Goal: Information Seeking & Learning: Learn about a topic

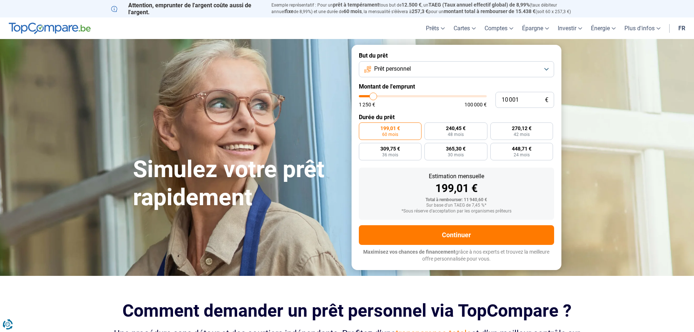
type input "11 750"
type input "11750"
type input "12 000"
type input "12000"
type input "12 500"
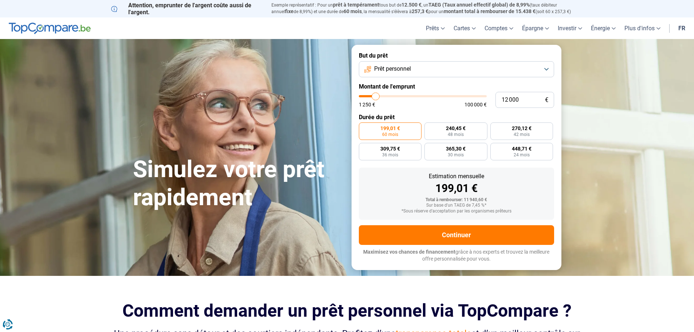
type input "12500"
type input "13 000"
type input "13000"
type input "13 250"
type input "13250"
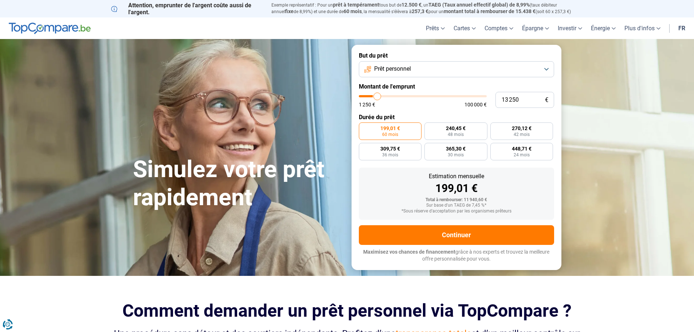
type input "13 500"
type input "13500"
type input "14 000"
type input "14000"
type input "14 250"
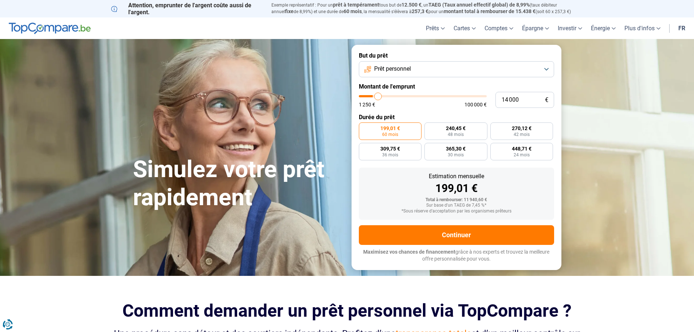
type input "14250"
type input "14 500"
type input "14500"
type input "15 000"
type input "15000"
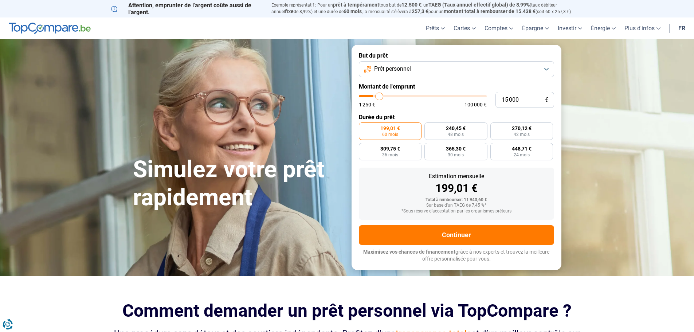
type input "15 500"
type input "15500"
type input "16 000"
type input "16000"
type input "16 500"
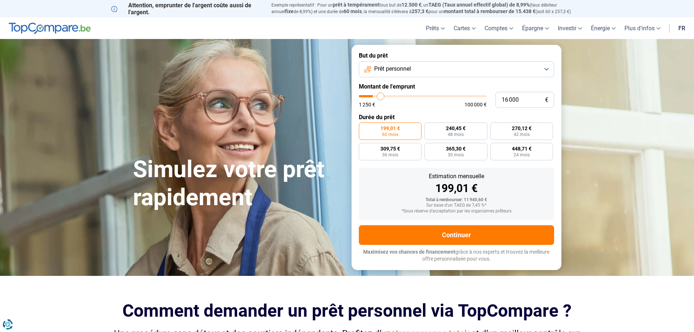
type input "16500"
type input "17 000"
type input "17000"
type input "17 500"
type input "17500"
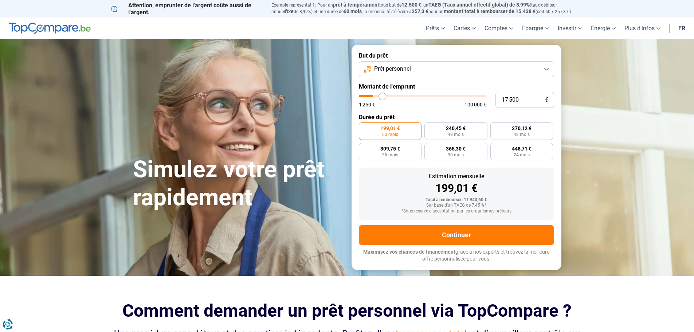
type input "17 750"
type input "17750"
type input "18 000"
type input "18000"
type input "18 500"
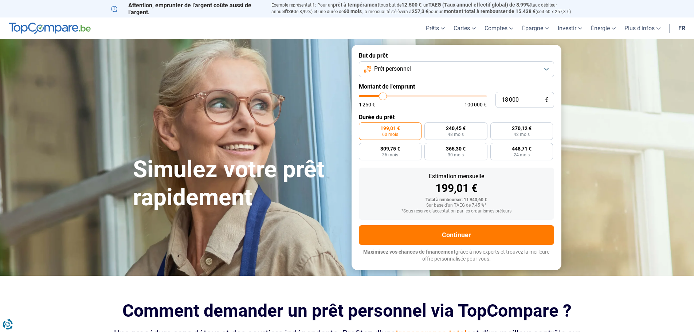
type input "18500"
type input "18 750"
drag, startPoint x: 375, startPoint y: 96, endPoint x: 384, endPoint y: 96, distance: 8.7
type input "18750"
click at [384, 96] on input "range" at bounding box center [423, 96] width 128 height 2
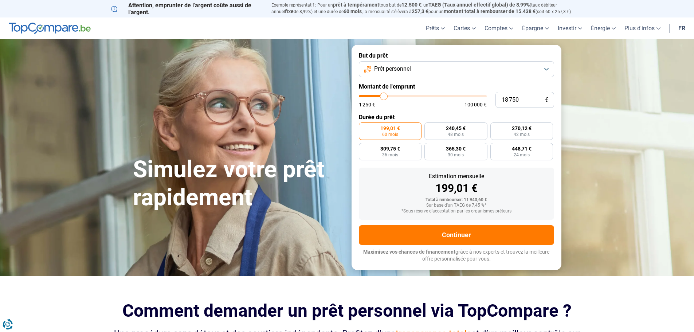
radio input "false"
